Goal: Task Accomplishment & Management: Use online tool/utility

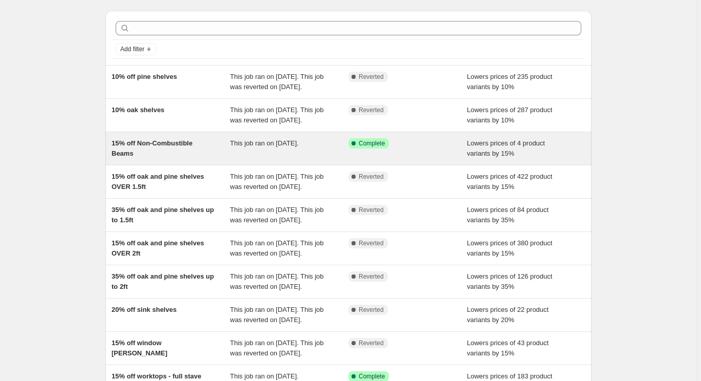
scroll to position [29, 0]
click at [184, 157] on span "15% off Non-Combustible Beams" at bounding box center [152, 148] width 81 height 18
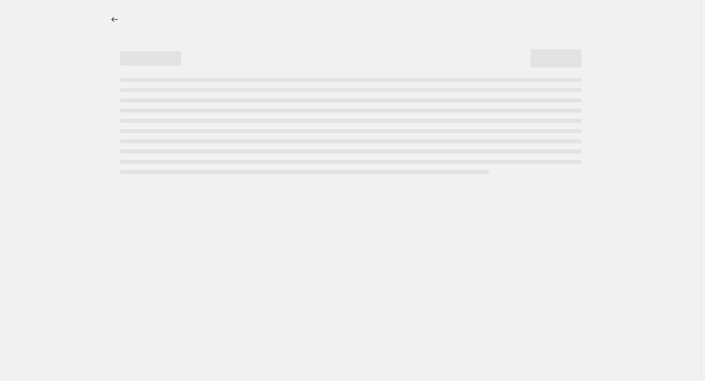
select select "percentage"
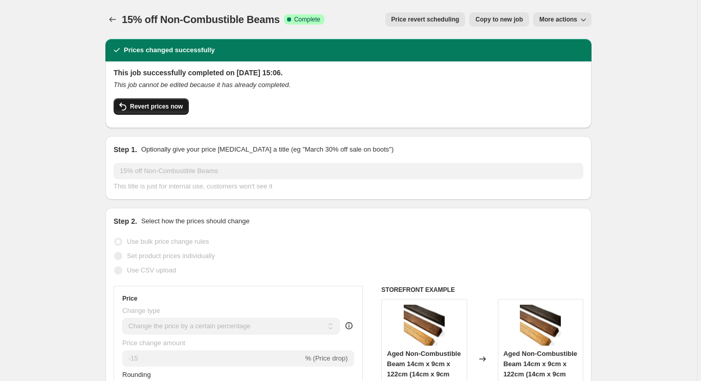
click at [168, 107] on span "Revert prices now" at bounding box center [156, 106] width 53 height 8
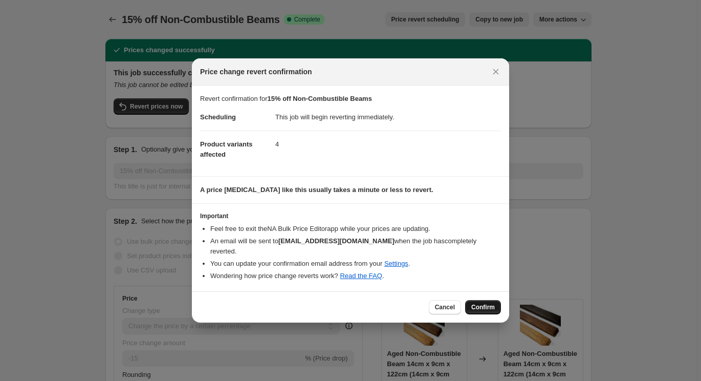
click at [481, 303] on span "Confirm" at bounding box center [484, 307] width 24 height 8
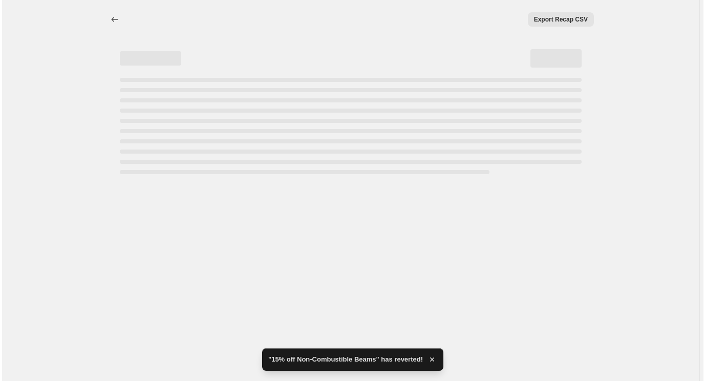
scroll to position [-3, 0]
select select "percentage"
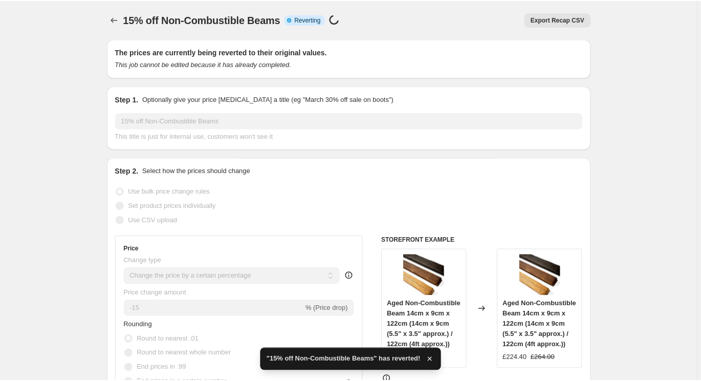
scroll to position [0, 0]
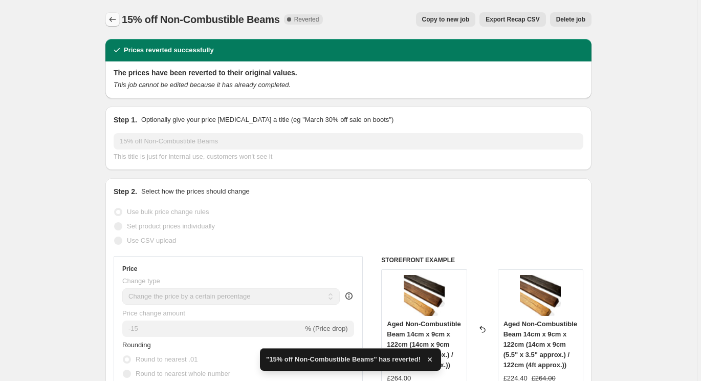
click at [120, 16] on button "Price change jobs" at bounding box center [112, 19] width 14 height 14
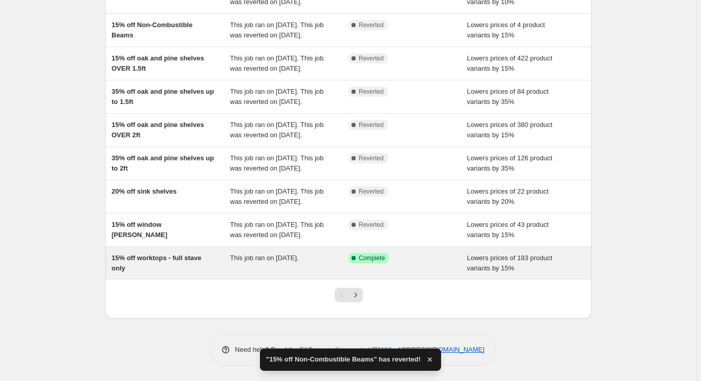
scroll to position [239, 0]
